Goal: Find specific page/section: Find specific page/section

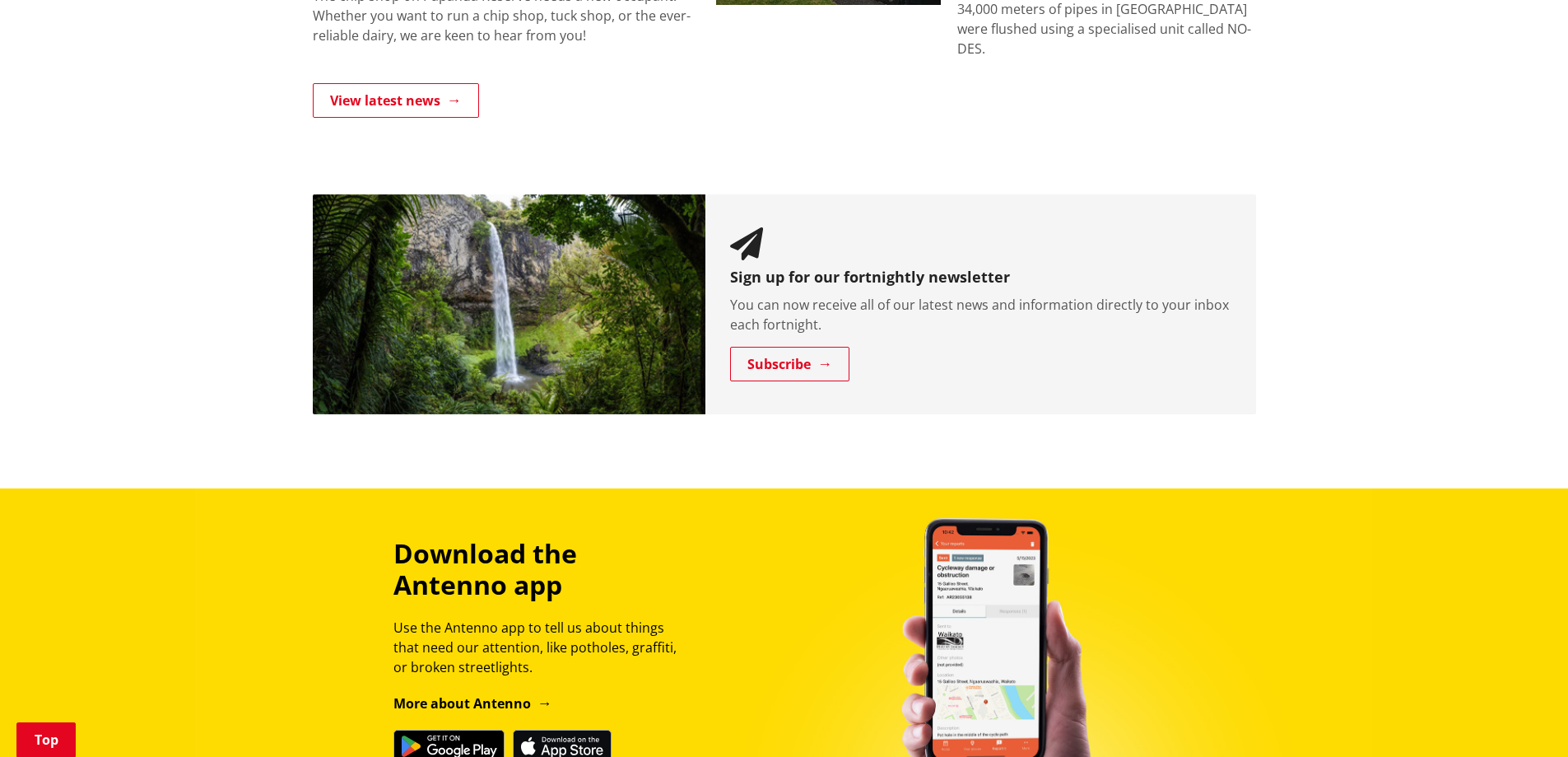
scroll to position [1927, 0]
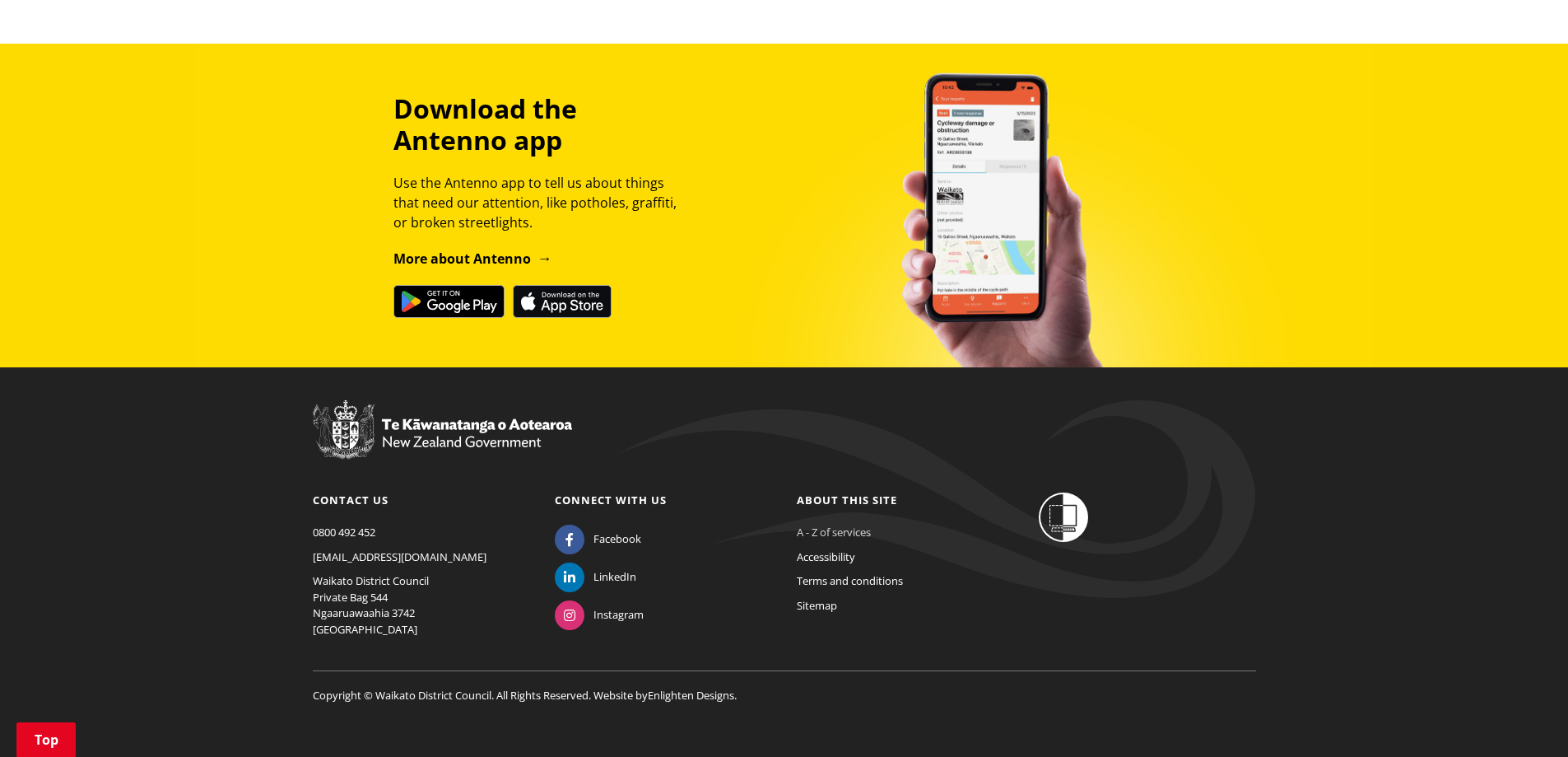
click at [832, 525] on link "A - Z of services" at bounding box center [834, 532] width 74 height 15
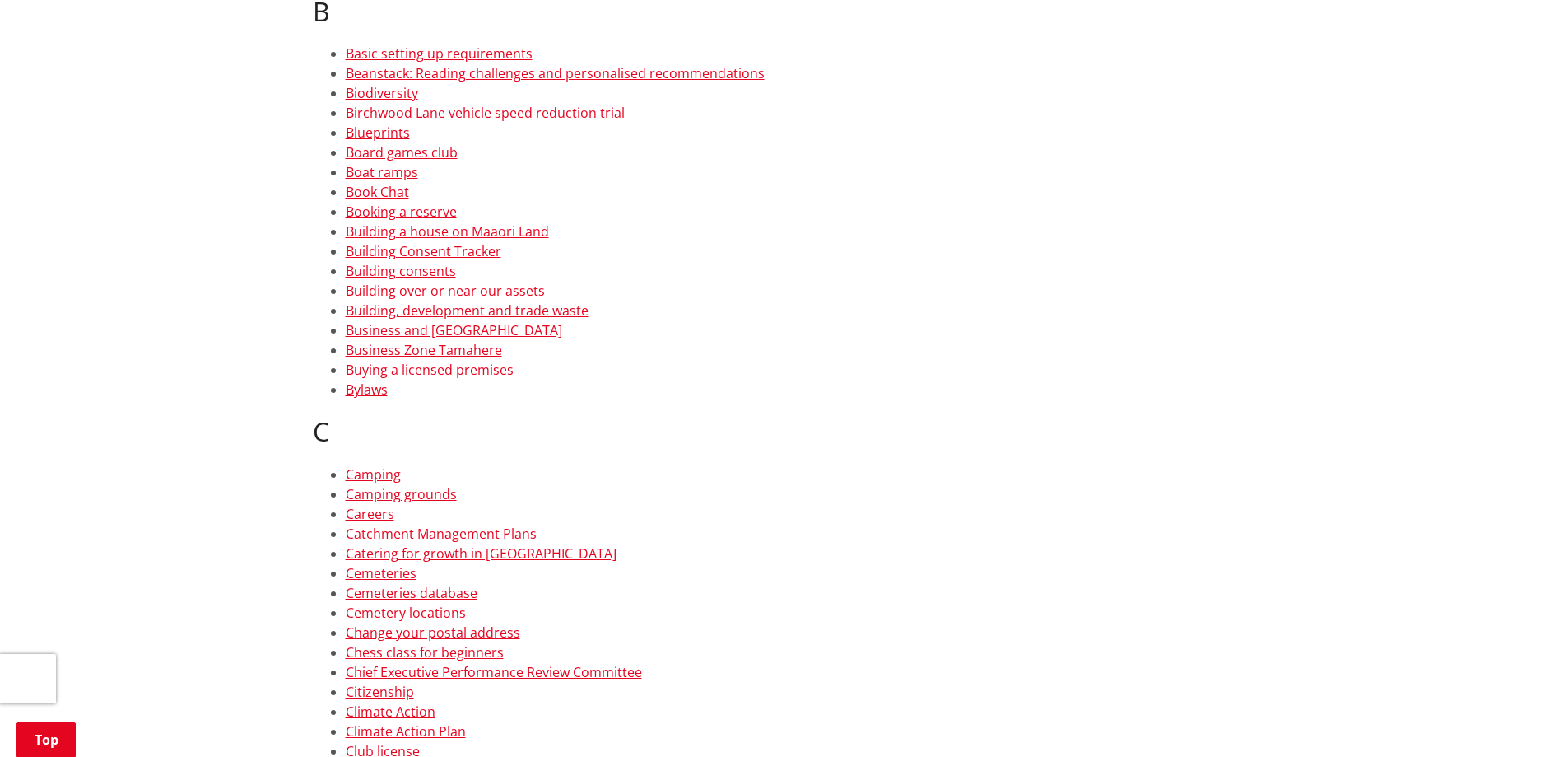
scroll to position [1070, 0]
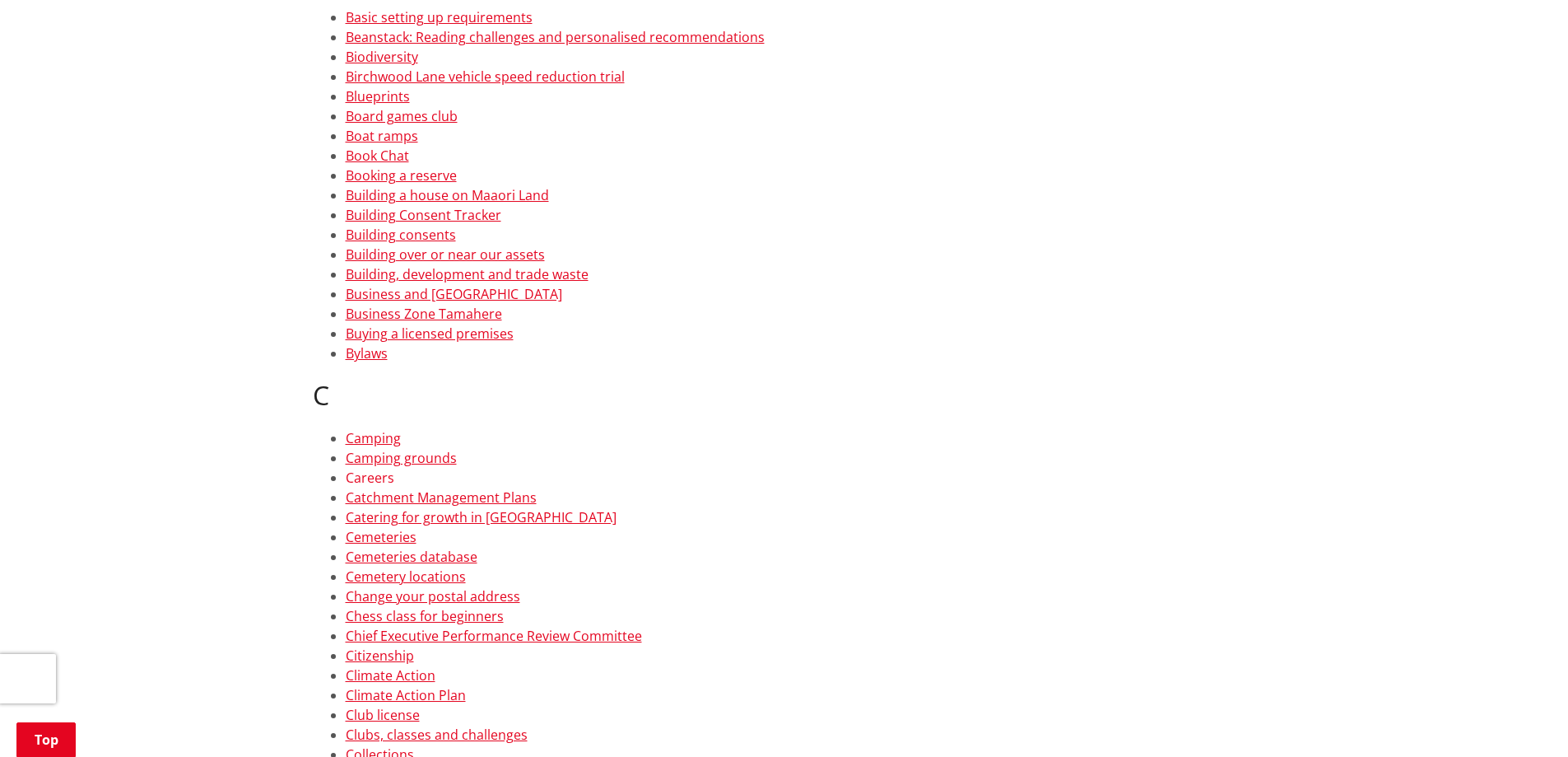
click at [387, 478] on link "Careers" at bounding box center [370, 478] width 49 height 19
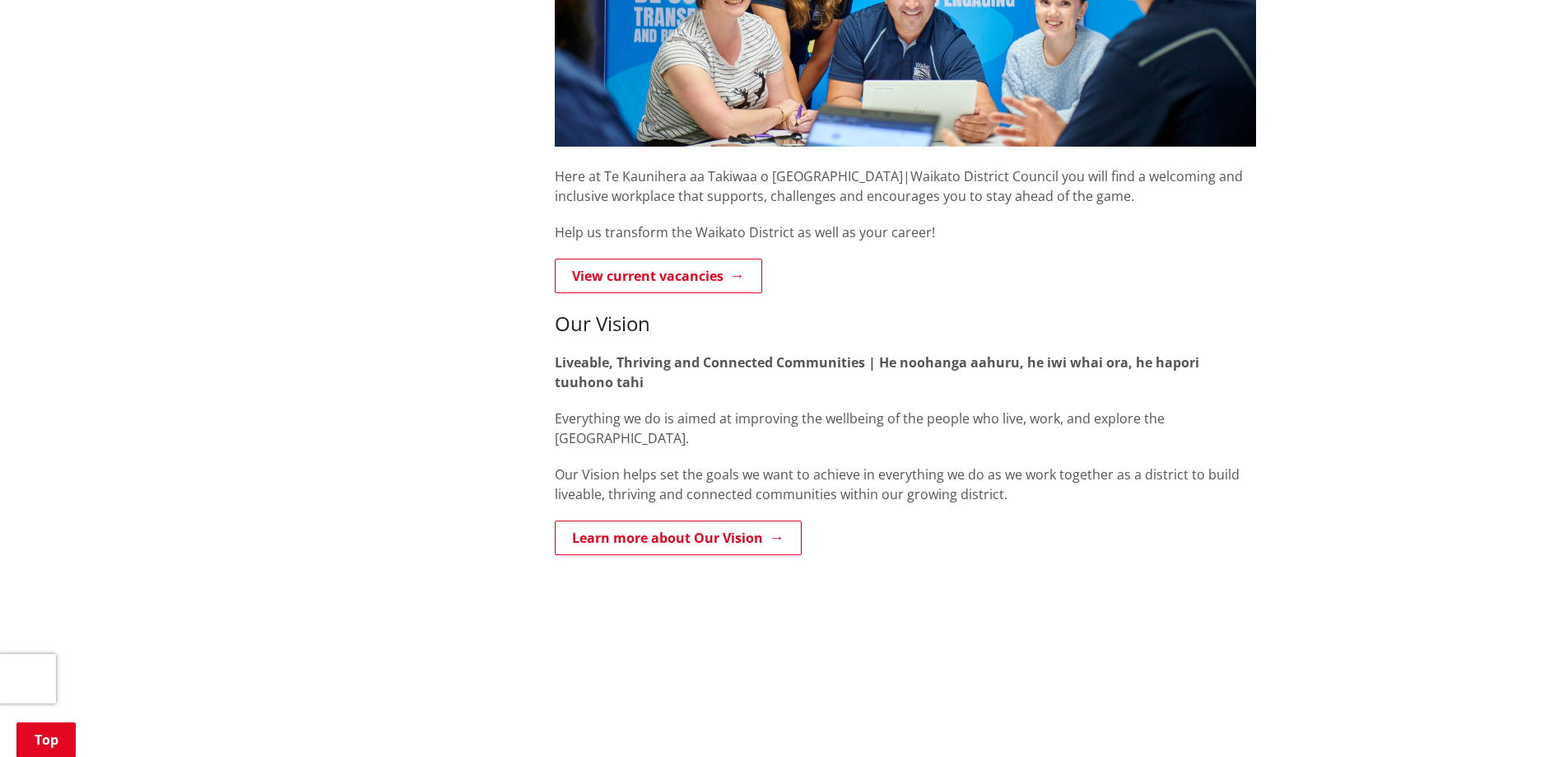
scroll to position [495, 0]
click at [662, 277] on link "View current vacancies" at bounding box center [659, 276] width 208 height 34
